Goal: Task Accomplishment & Management: Manage account settings

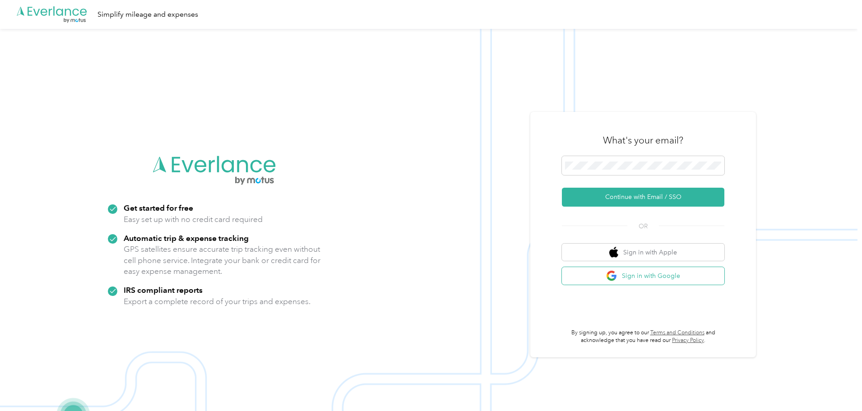
click at [691, 279] on button "Sign in with Google" at bounding box center [643, 276] width 163 height 18
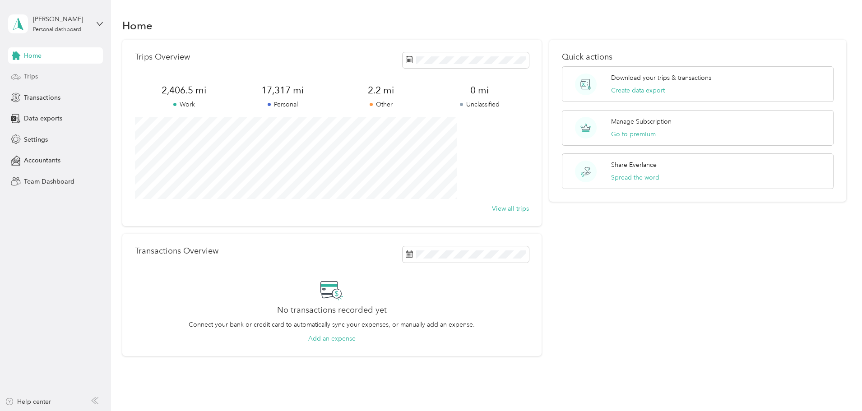
click at [41, 77] on div "Trips" at bounding box center [55, 77] width 95 height 16
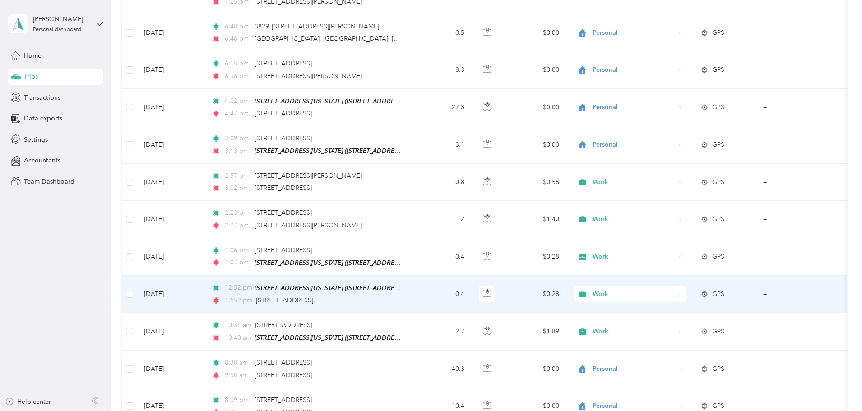
scroll to position [833, 0]
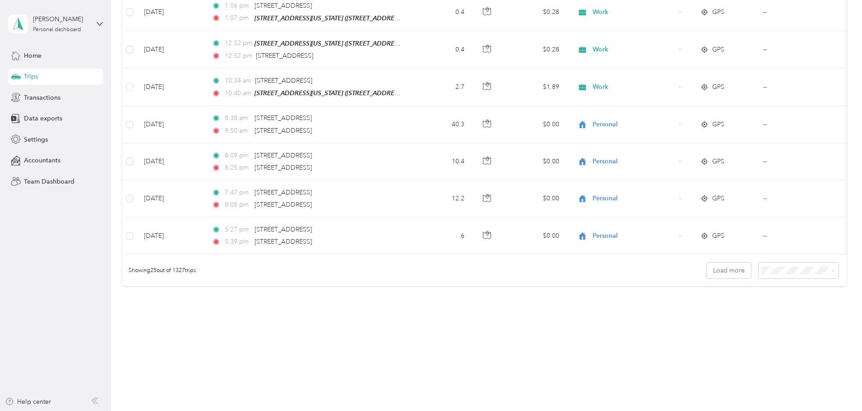
click at [731, 315] on span "100 per load" at bounding box center [721, 315] width 37 height 8
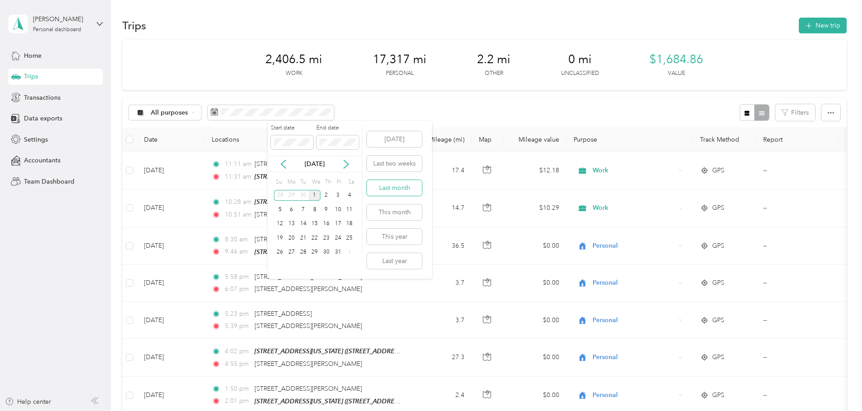
click at [407, 191] on button "Last month" at bounding box center [394, 188] width 55 height 16
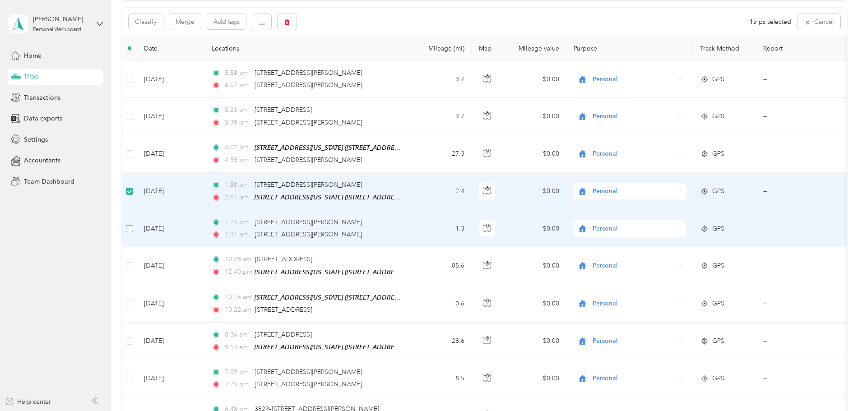
scroll to position [89, 0]
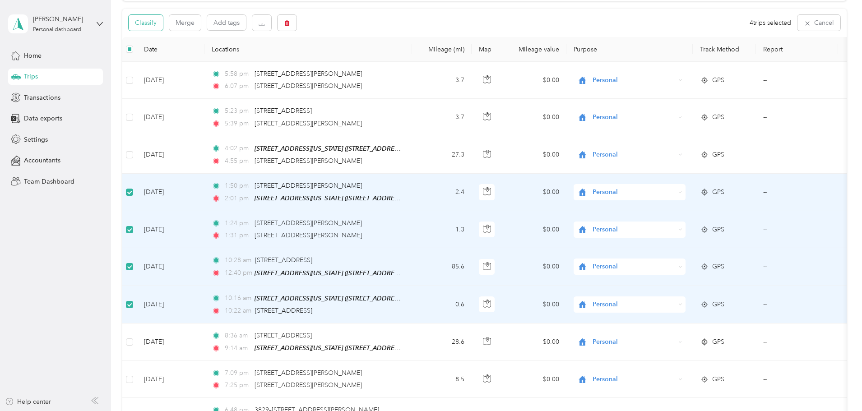
click at [163, 29] on button "Classify" at bounding box center [146, 23] width 34 height 16
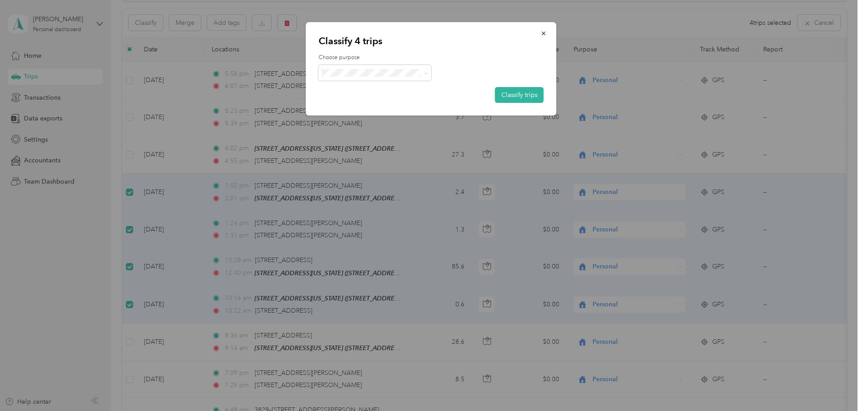
click at [397, 91] on li "Work" at bounding box center [375, 90] width 113 height 16
click at [522, 100] on button "Classify trips" at bounding box center [519, 95] width 49 height 16
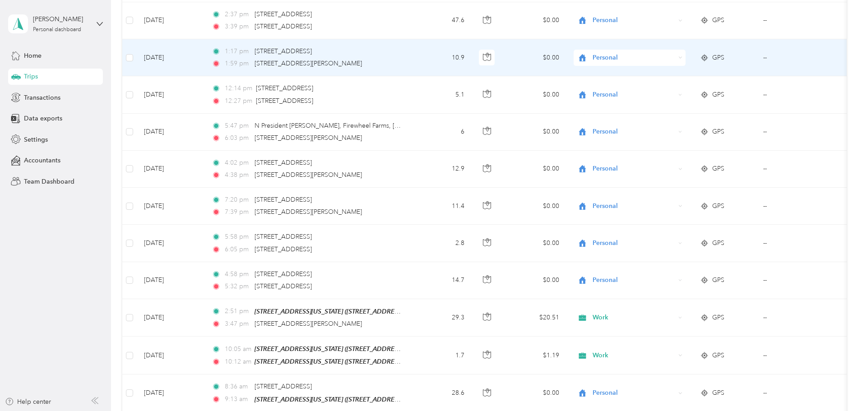
scroll to position [1037, 0]
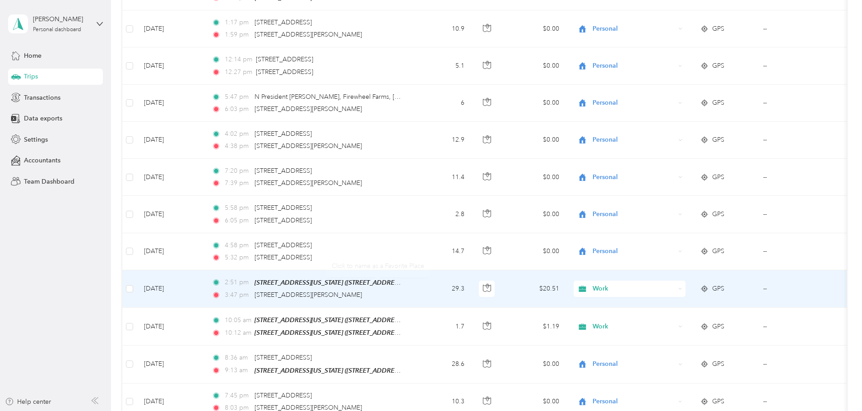
click at [675, 285] on span "Work" at bounding box center [634, 289] width 83 height 10
click at [701, 168] on span "Personal" at bounding box center [699, 172] width 84 height 9
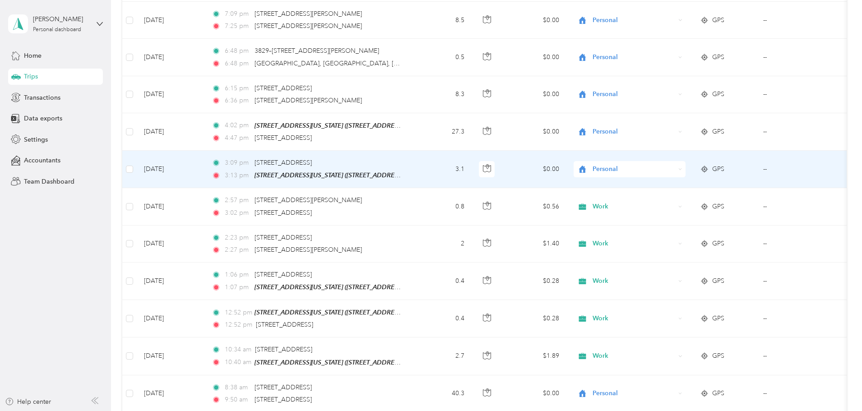
scroll to position [451, 0]
click at [670, 167] on span "Personal" at bounding box center [634, 168] width 83 height 10
click at [686, 185] on span "Work" at bounding box center [699, 182] width 84 height 9
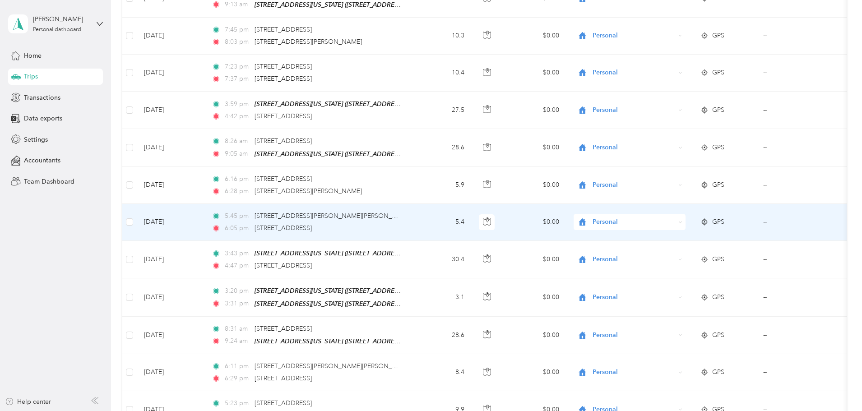
scroll to position [1444, 0]
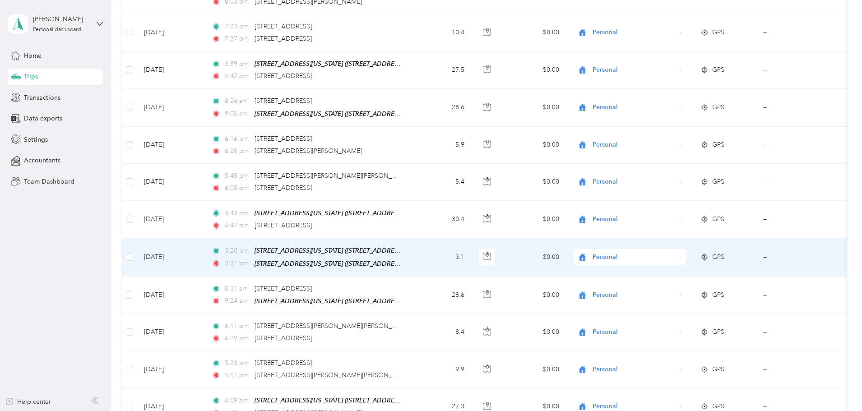
click at [661, 252] on span "Personal" at bounding box center [634, 257] width 83 height 10
click at [689, 269] on li "Work" at bounding box center [690, 263] width 112 height 16
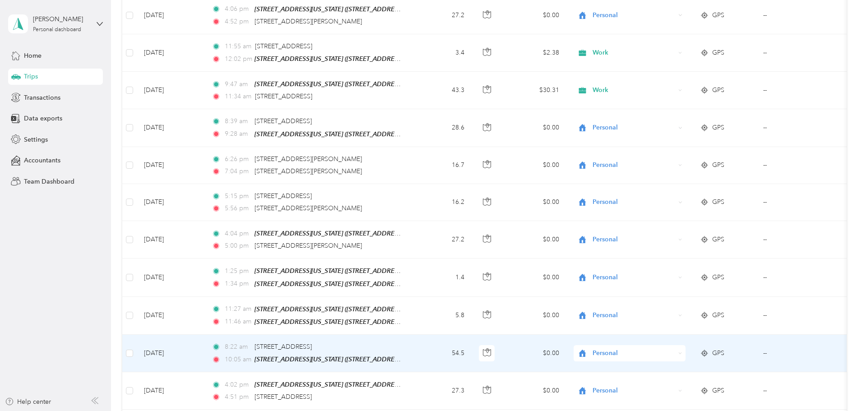
scroll to position [2663, 0]
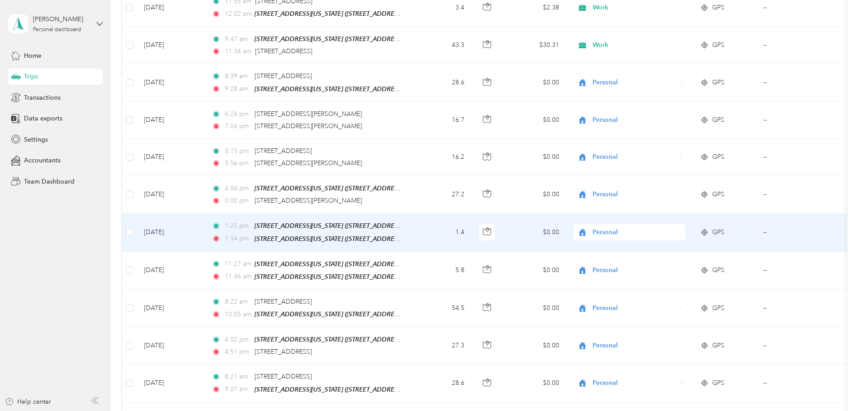
click at [675, 228] on span "Personal" at bounding box center [634, 233] width 83 height 10
click at [681, 233] on span "Work" at bounding box center [699, 235] width 84 height 9
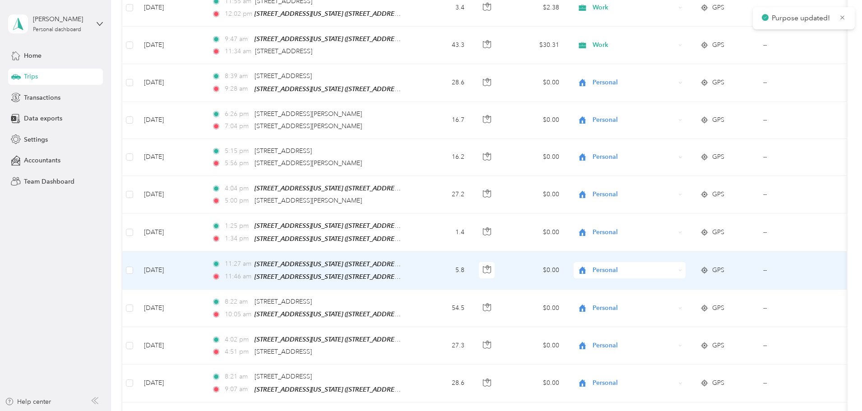
click at [669, 266] on span "Personal" at bounding box center [634, 271] width 83 height 10
click at [669, 270] on span "Work" at bounding box center [699, 272] width 84 height 9
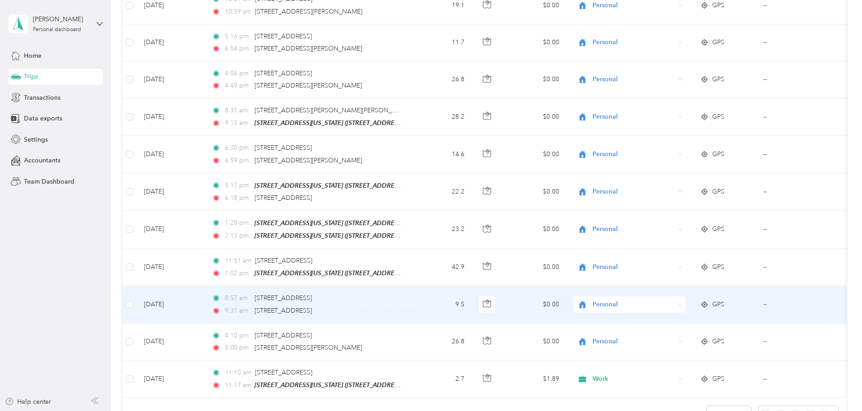
scroll to position [3566, 0]
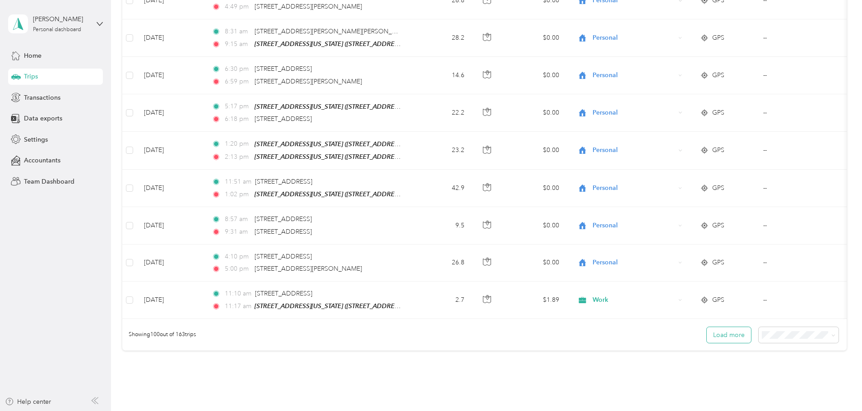
click at [707, 327] on button "Load more" at bounding box center [729, 335] width 44 height 16
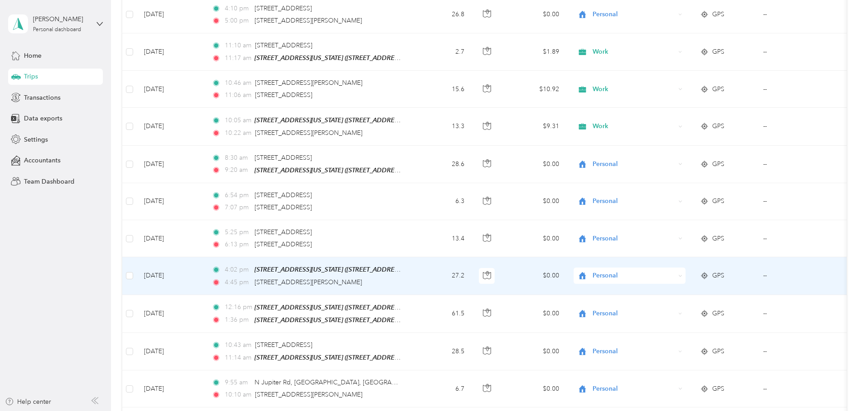
scroll to position [3837, 0]
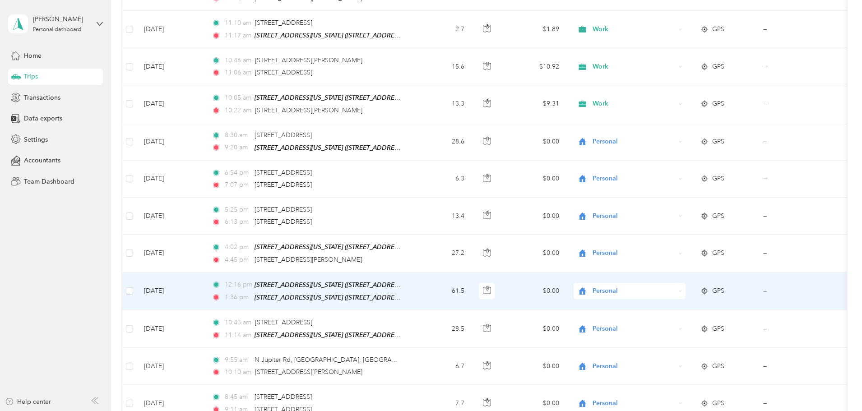
click at [649, 286] on span "Personal" at bounding box center [626, 291] width 98 height 10
click at [666, 289] on li "Work" at bounding box center [690, 287] width 112 height 16
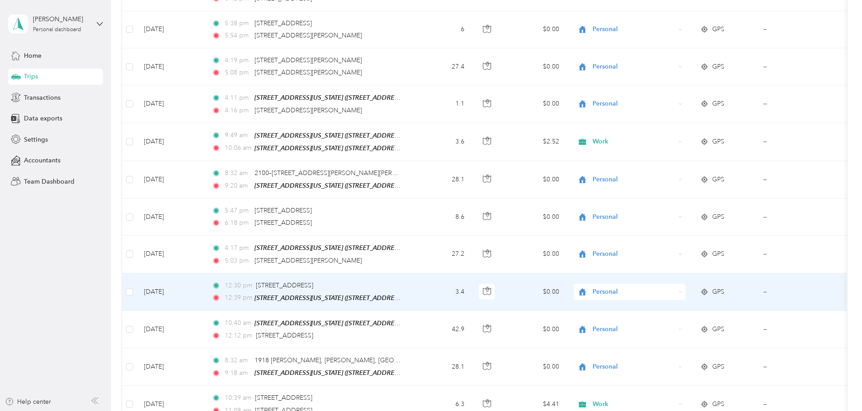
scroll to position [5779, 0]
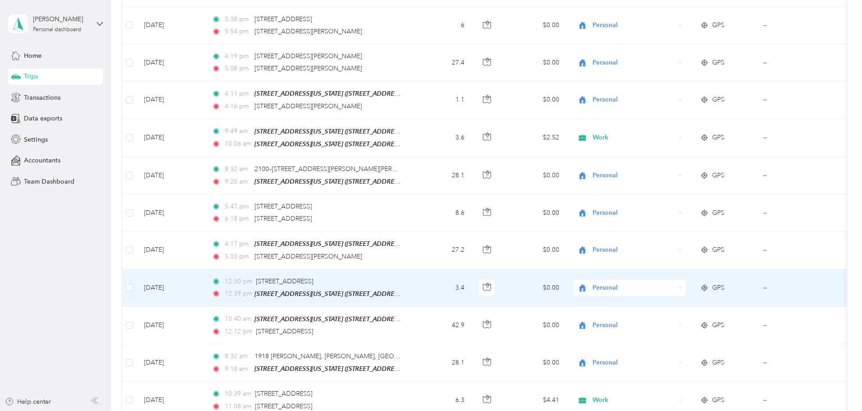
click at [662, 283] on span "Personal" at bounding box center [634, 288] width 83 height 10
click at [669, 277] on span "Work" at bounding box center [699, 276] width 84 height 9
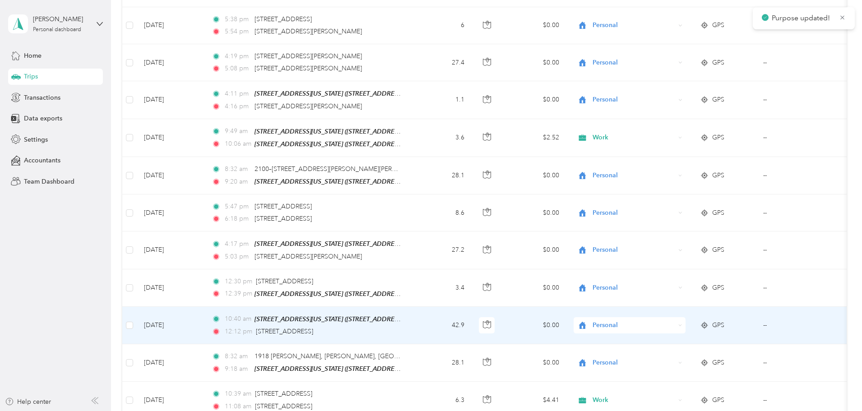
click at [672, 321] on span "Personal" at bounding box center [634, 326] width 83 height 10
click at [663, 172] on li "Work" at bounding box center [690, 166] width 112 height 16
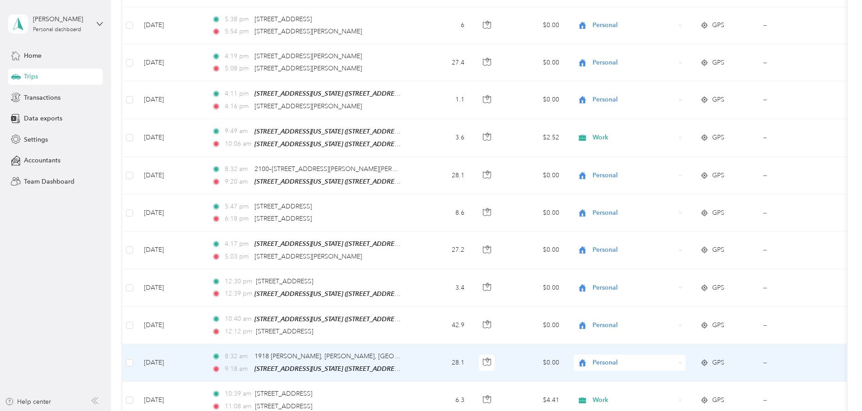
scroll to position [5869, 0]
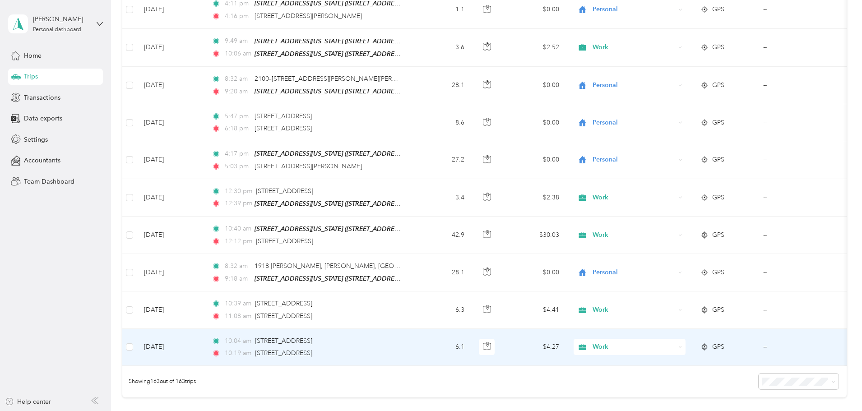
click at [653, 342] on span "Work" at bounding box center [634, 347] width 83 height 10
drag, startPoint x: 676, startPoint y: 206, endPoint x: 672, endPoint y: 247, distance: 40.8
click at [676, 205] on span "Personal" at bounding box center [699, 204] width 84 height 9
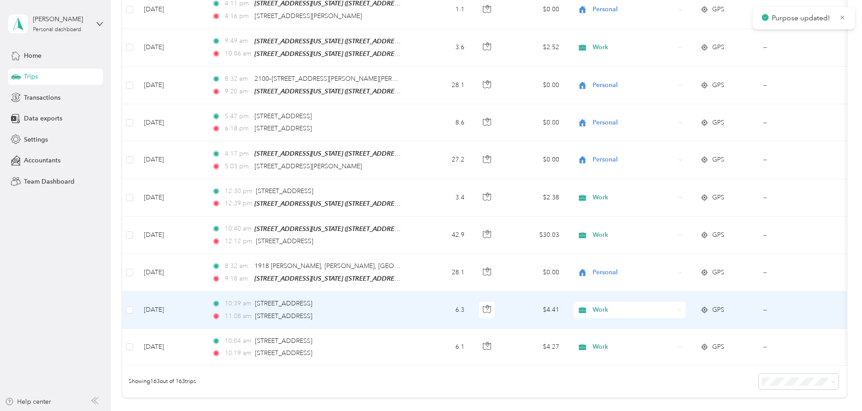
click at [667, 305] on span "Work" at bounding box center [634, 310] width 83 height 10
click at [684, 165] on span "Personal" at bounding box center [699, 167] width 84 height 9
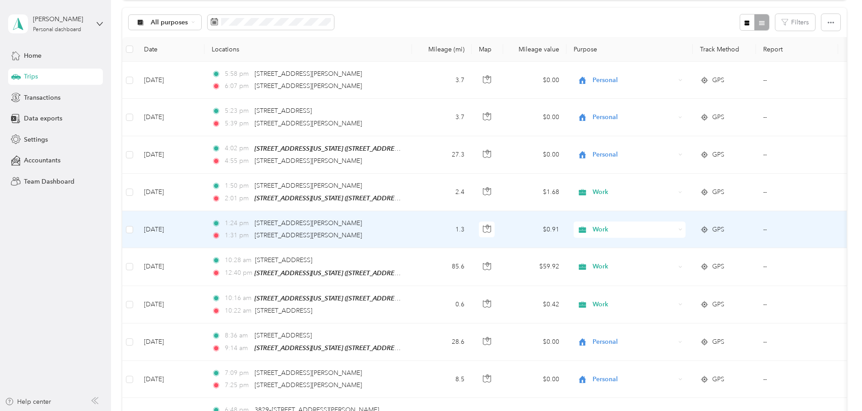
scroll to position [0, 0]
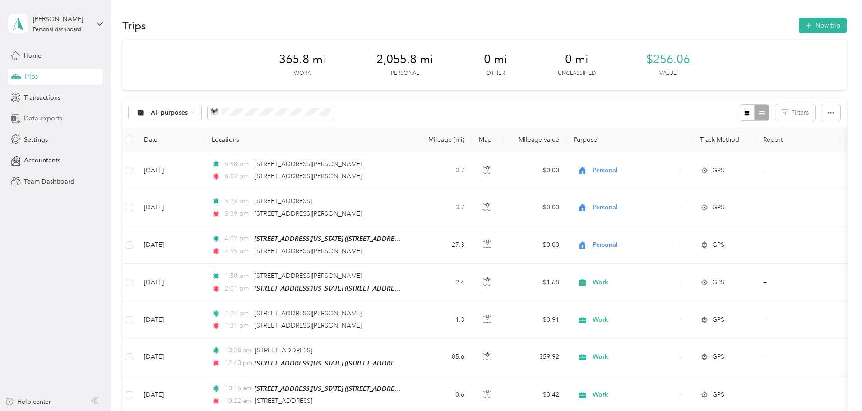
click at [56, 124] on div "Data exports" at bounding box center [55, 119] width 95 height 16
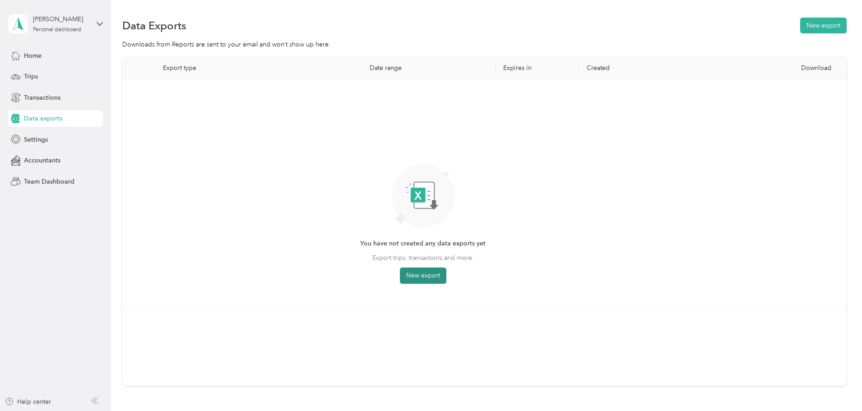
click at [447, 277] on button "New export" at bounding box center [423, 276] width 47 height 16
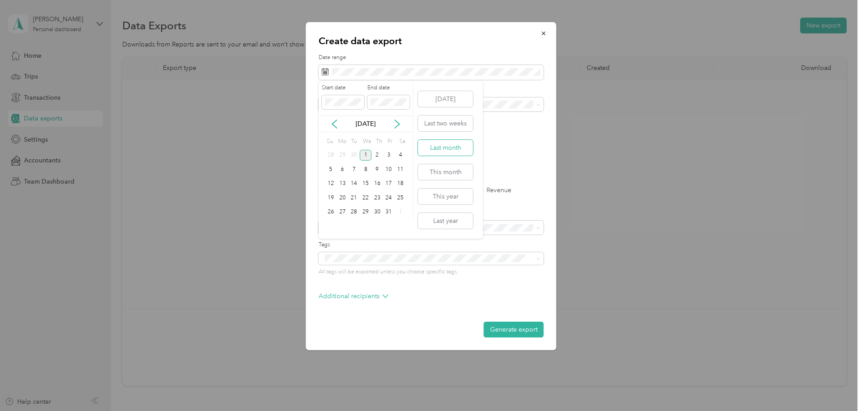
click at [465, 147] on button "Last month" at bounding box center [445, 148] width 55 height 16
click at [375, 129] on li "Work" at bounding box center [431, 136] width 225 height 16
click at [352, 192] on label "Trips" at bounding box center [356, 190] width 23 height 6
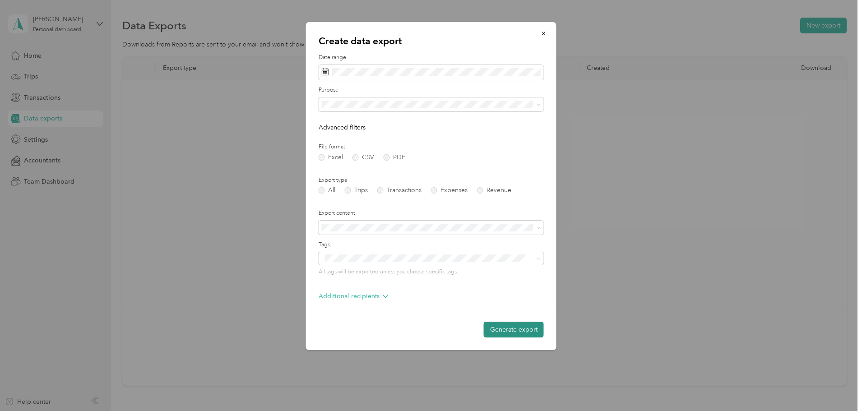
click at [516, 332] on button "Generate export" at bounding box center [514, 330] width 60 height 16
